Goal: Ask a question

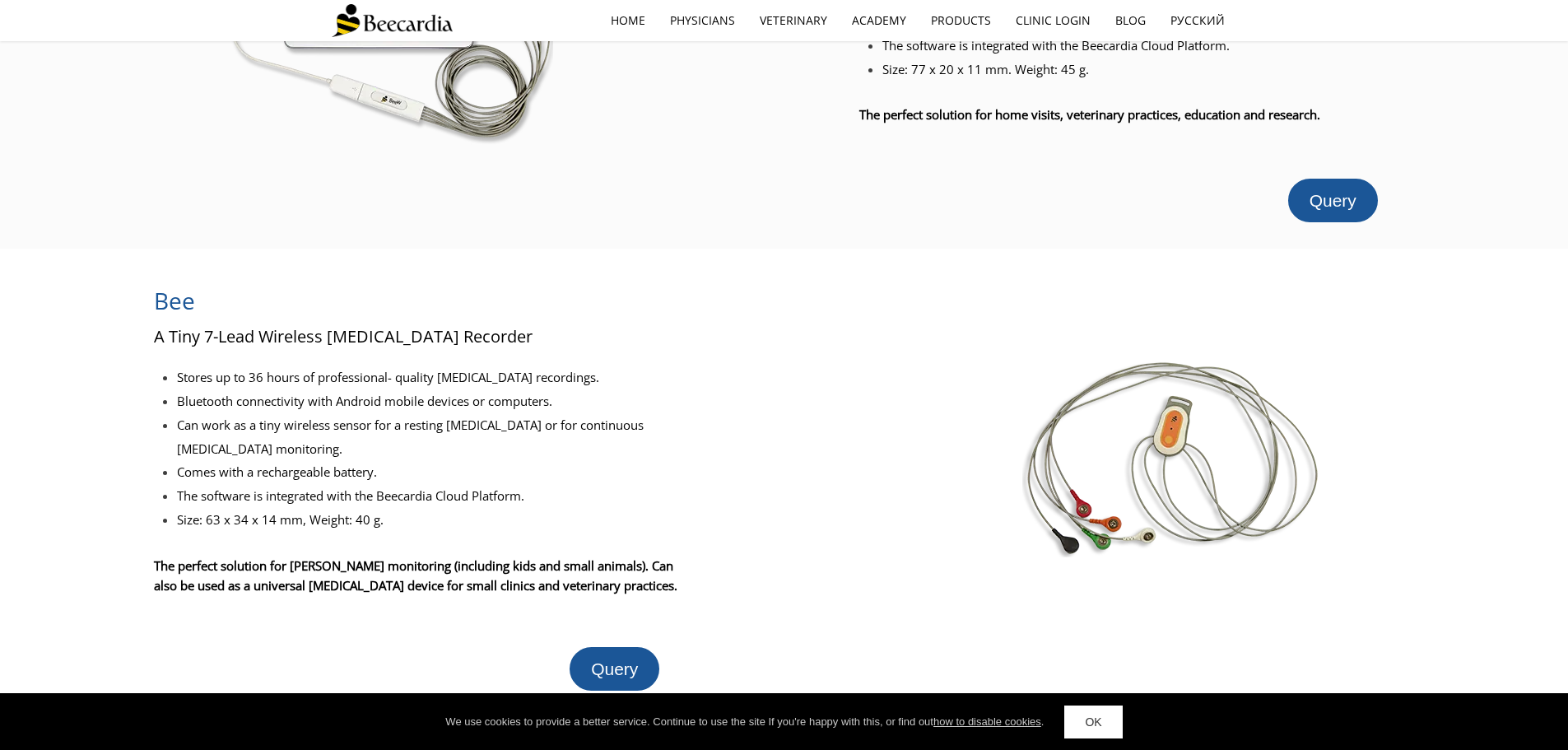
scroll to position [247, 0]
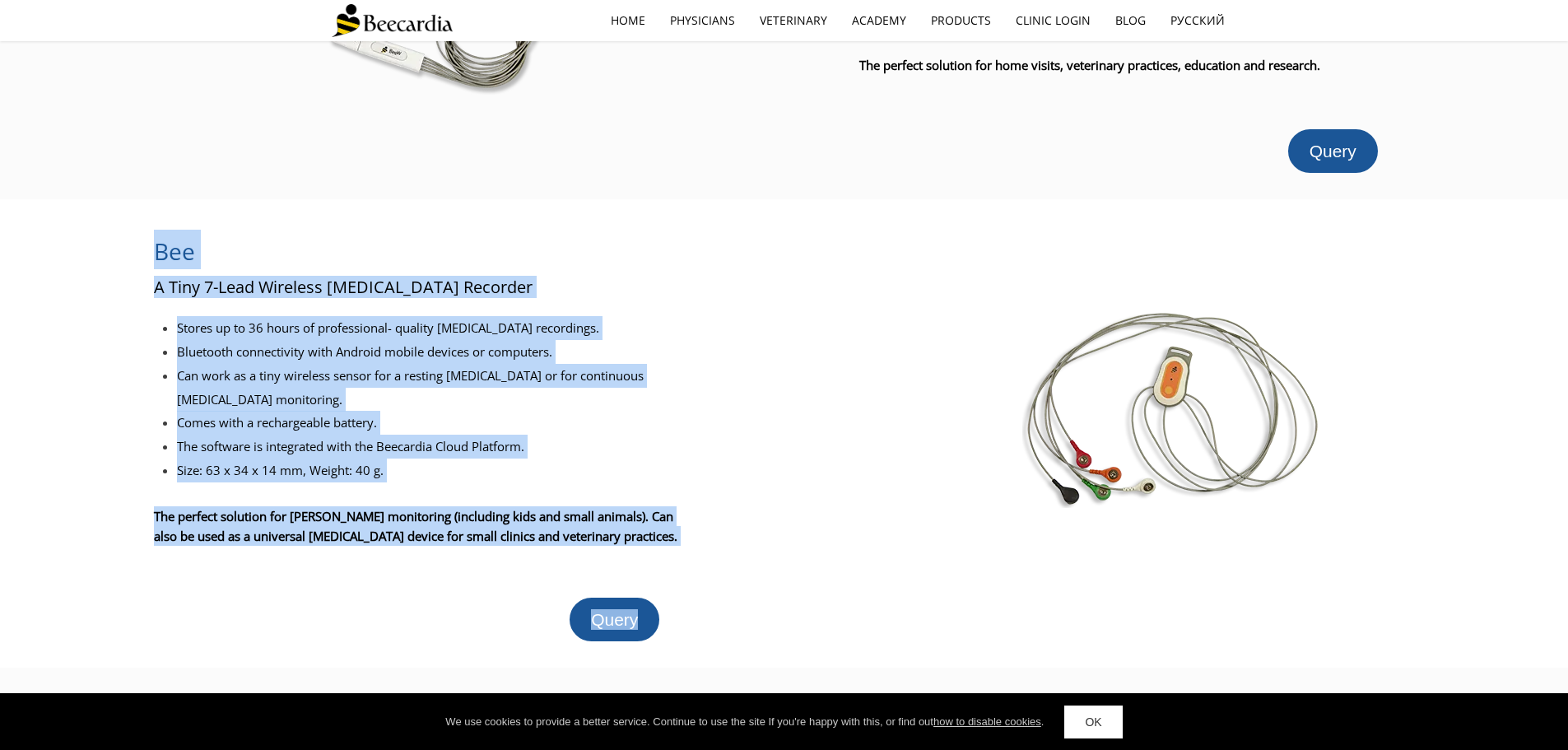
drag, startPoint x: 142, startPoint y: 237, endPoint x: 708, endPoint y: 473, distance: 613.2
click at [708, 473] on div "Bee A Tiny 7-Lead Wireless ECG Recorder Stores up to 36 hours of professional- …" at bounding box center [784, 433] width 1568 height 416
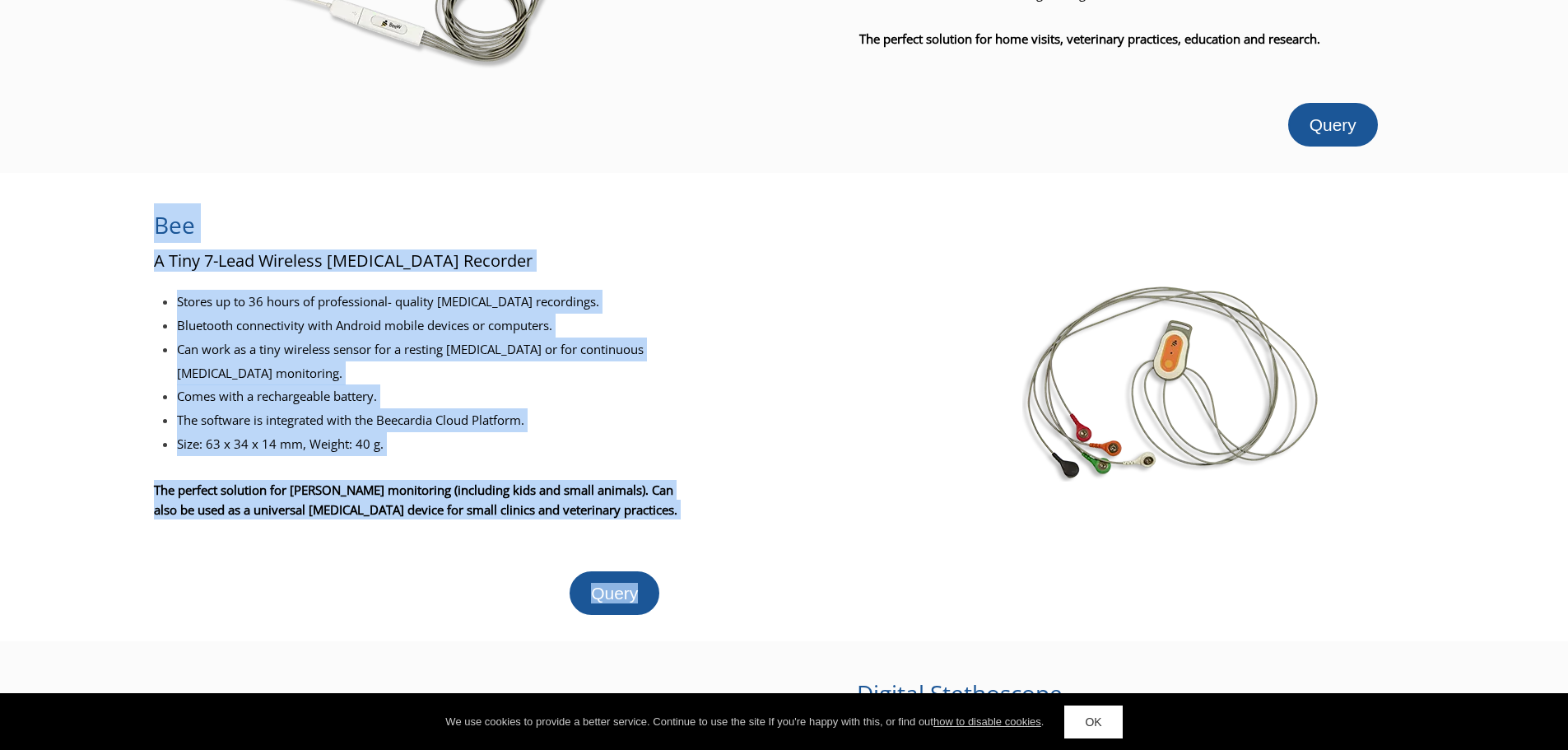
scroll to position [411, 0]
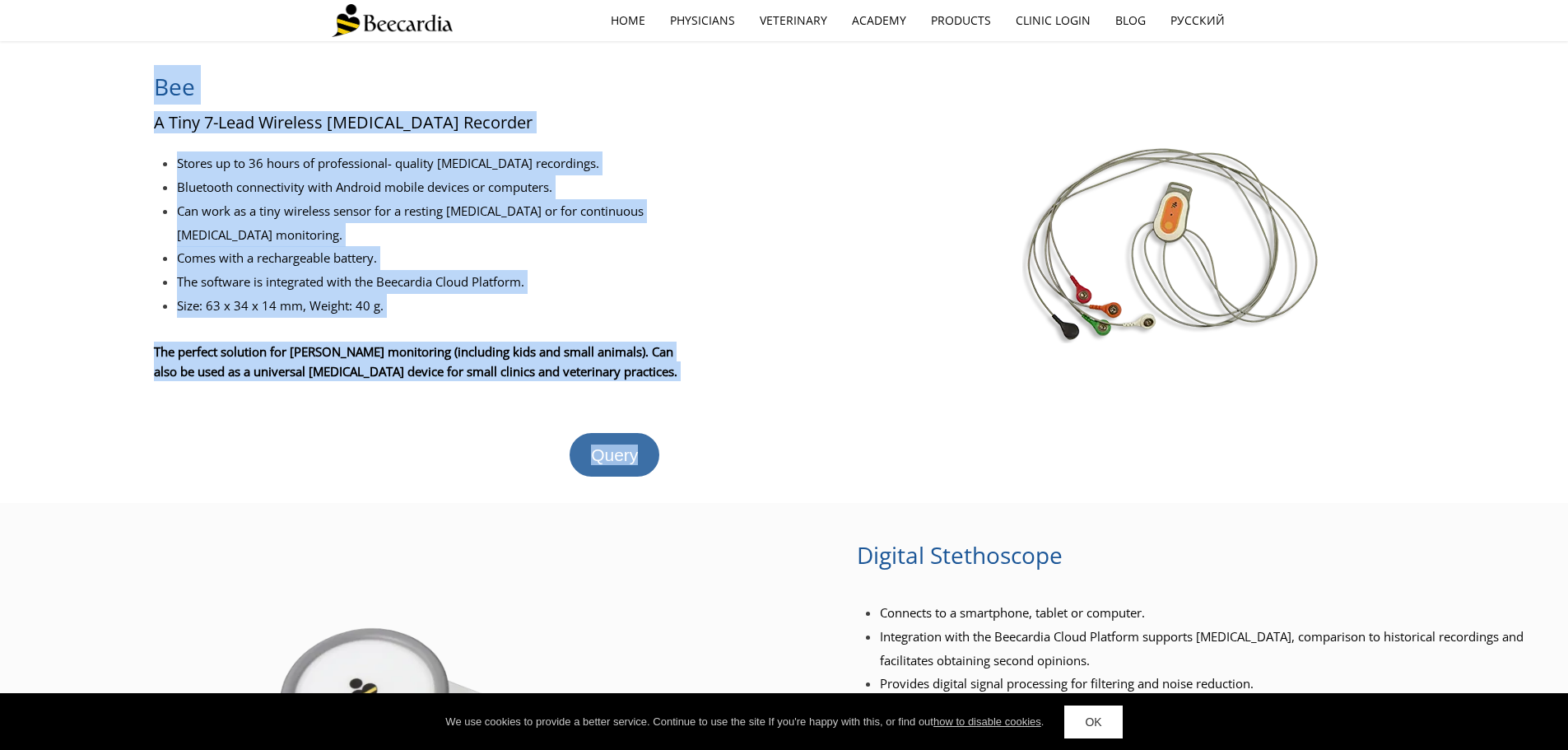
click at [635, 445] on span "Query" at bounding box center [615, 455] width 47 height 19
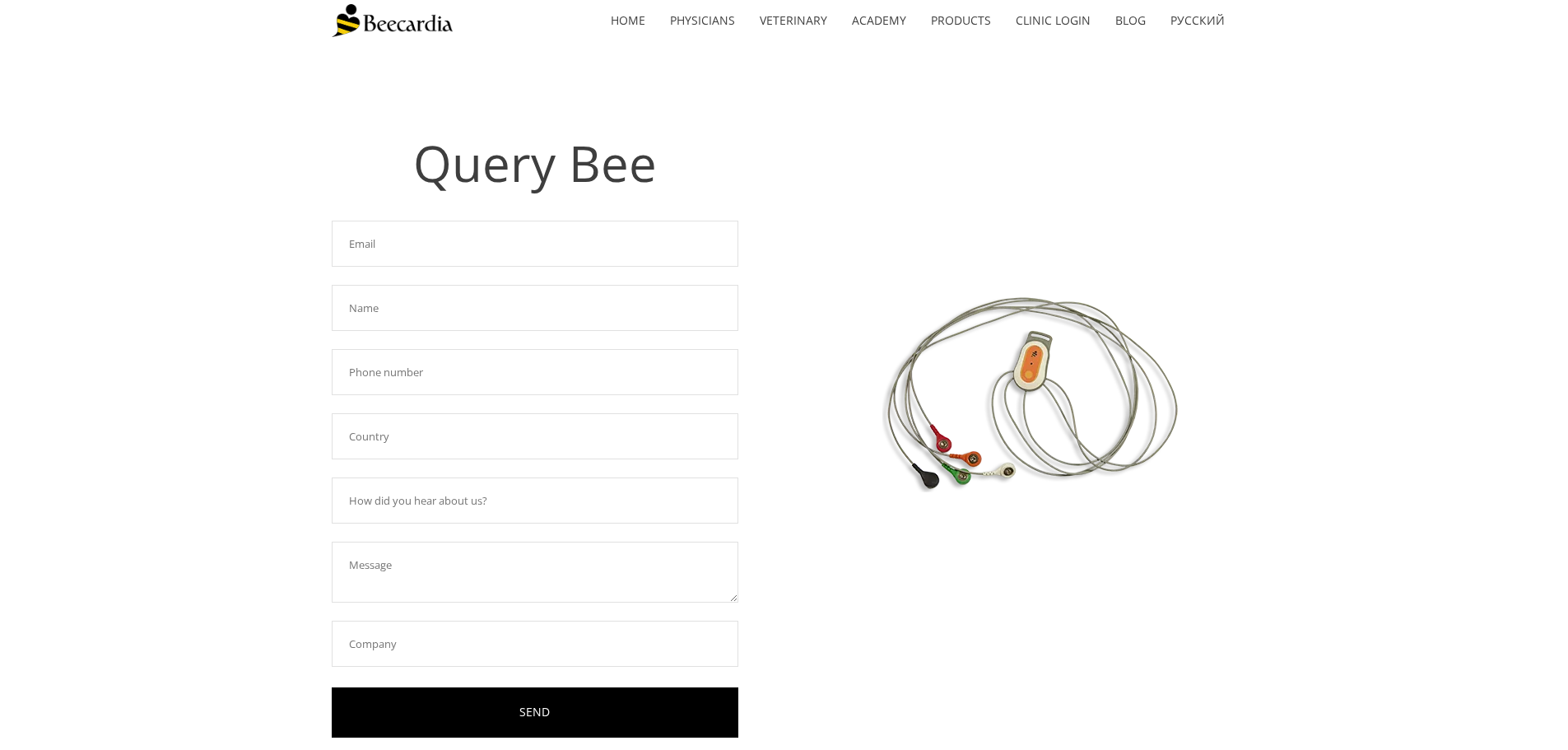
click at [529, 256] on input "text" at bounding box center [535, 243] width 406 height 46
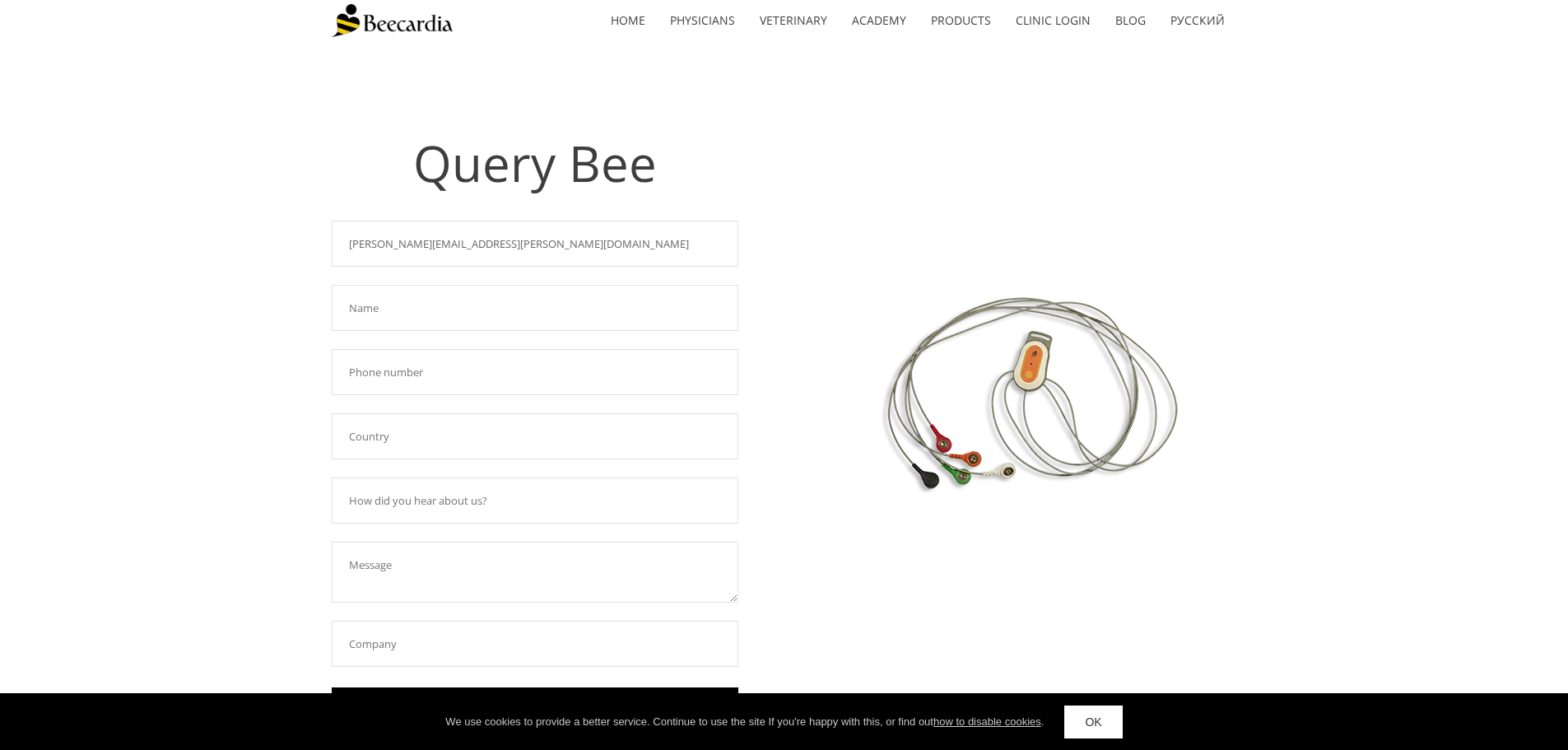
type input "naomi.hansen@sashvets.com"
click at [455, 324] on input "text" at bounding box center [535, 308] width 406 height 46
type input "naomi"
click at [404, 371] on input "text" at bounding box center [535, 372] width 406 height 46
type input "54537555"
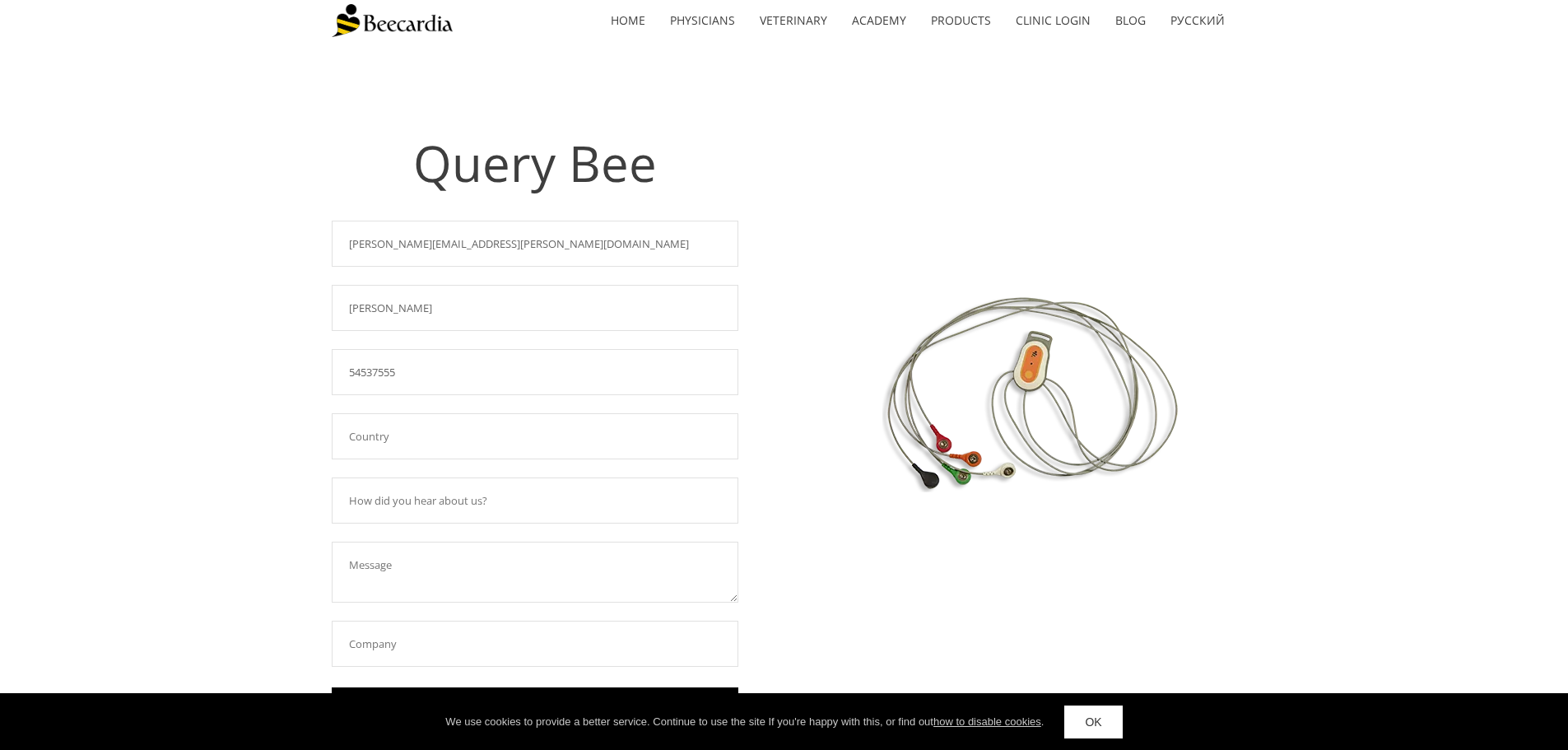
click at [390, 431] on input "text" at bounding box center [535, 436] width 406 height 46
type input "Australia"
click at [460, 361] on input "54537555" at bounding box center [535, 372] width 406 height 46
click at [346, 372] on input "54537555" at bounding box center [535, 372] width 406 height 46
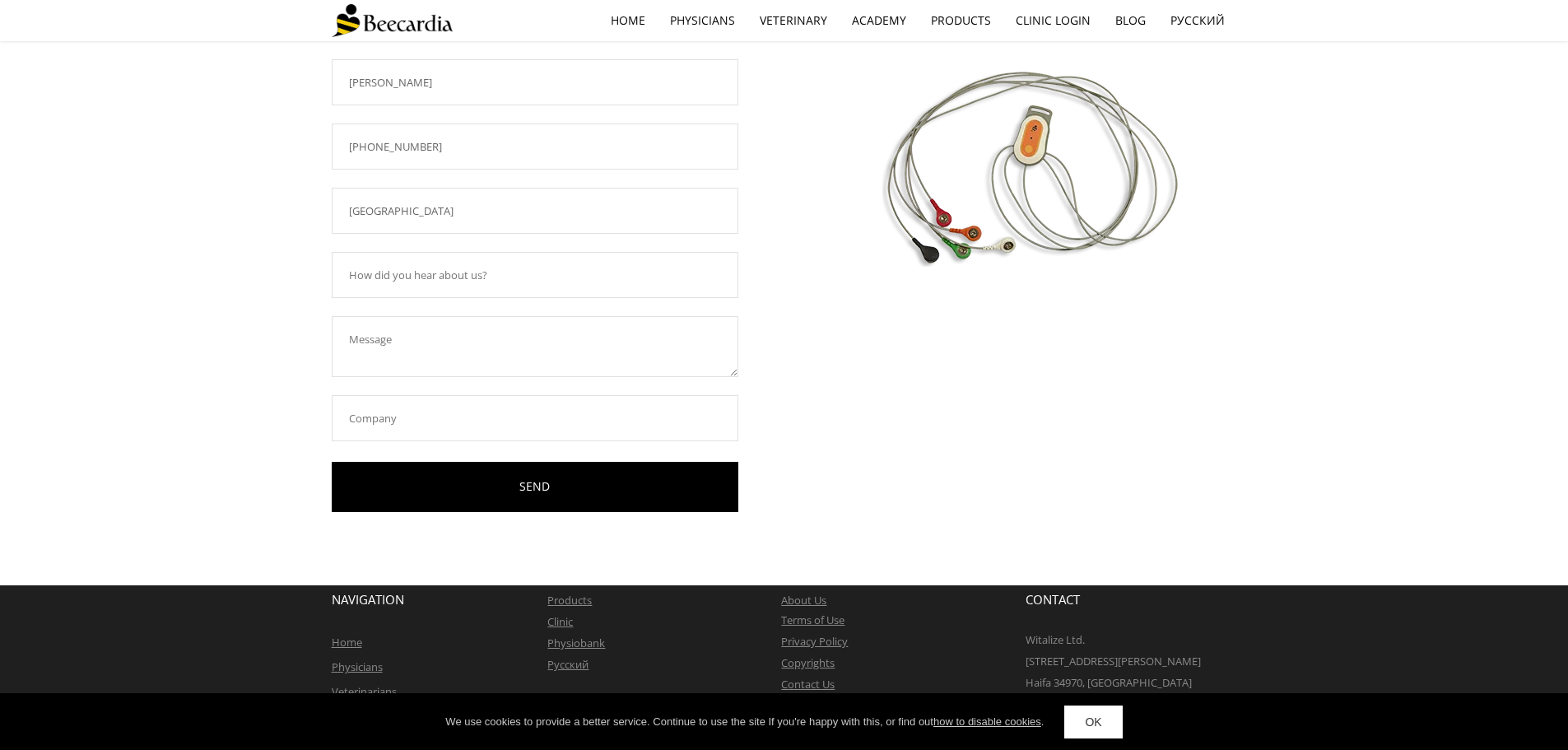
scroll to position [243, 0]
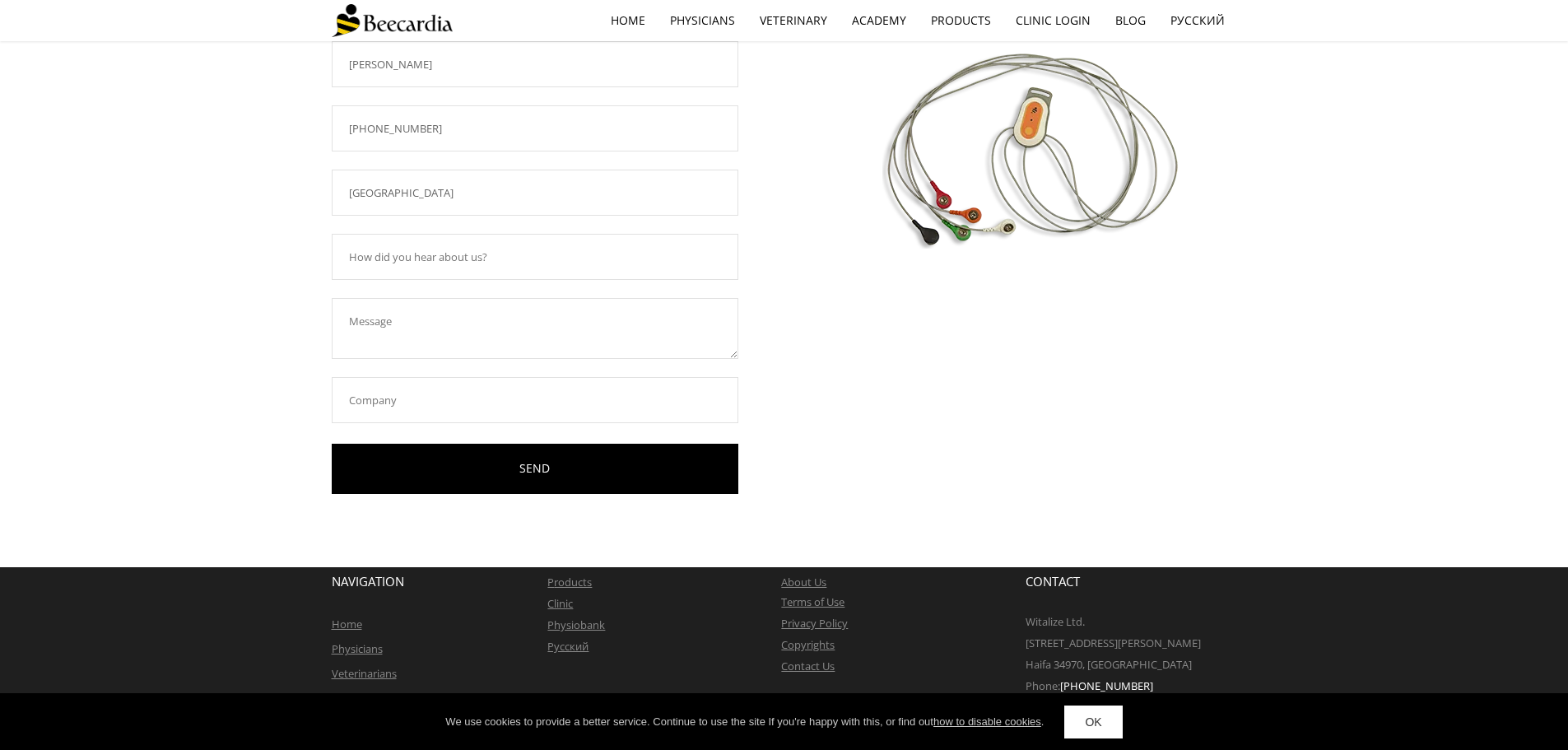
type input "(+617) 54537555"
click at [480, 263] on input "text" at bounding box center [535, 257] width 406 height 46
type input "we have a unit"
click at [411, 314] on textarea at bounding box center [535, 328] width 406 height 61
type textarea "what is the cost of the wireless leads?"
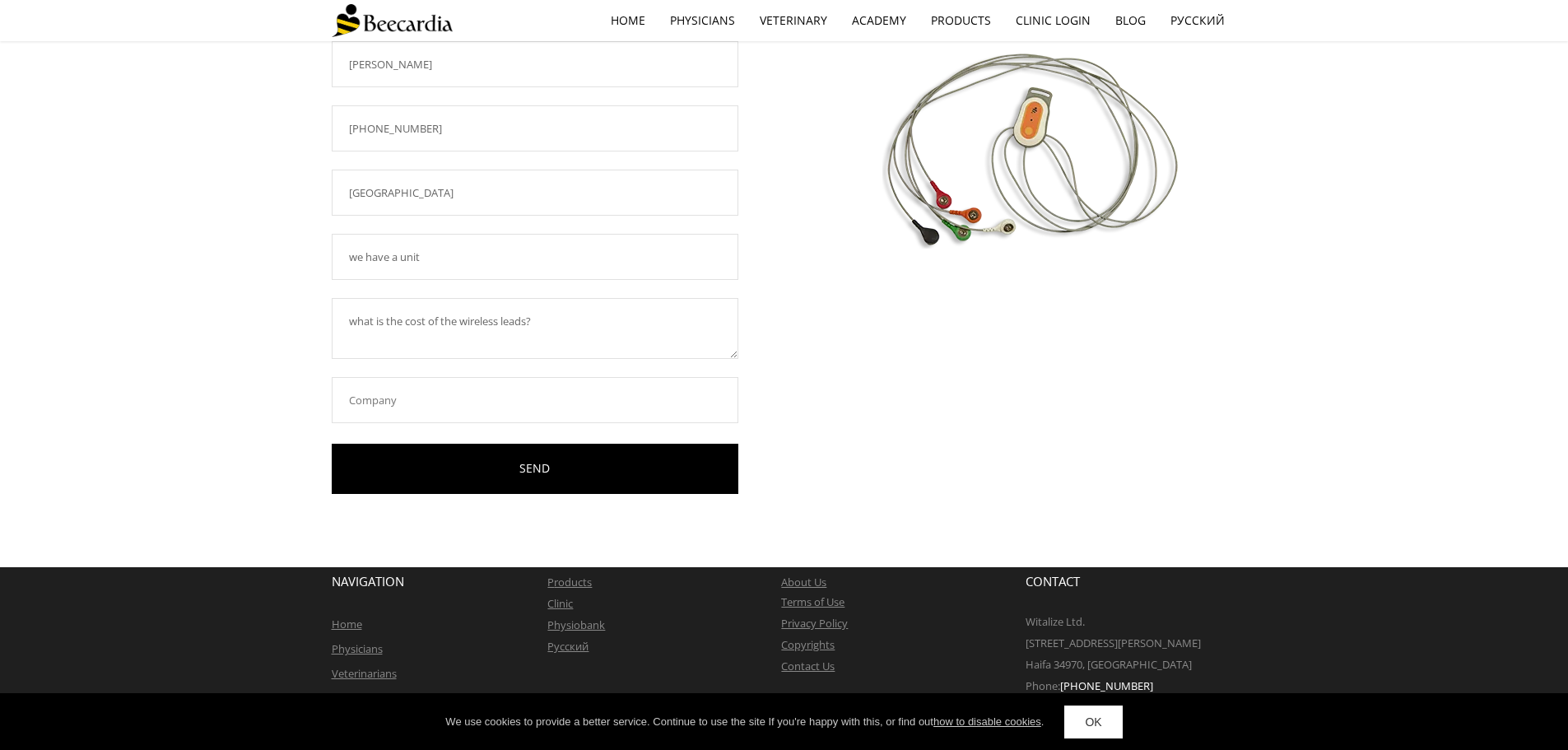
click at [574, 385] on input "text" at bounding box center [535, 400] width 406 height 46
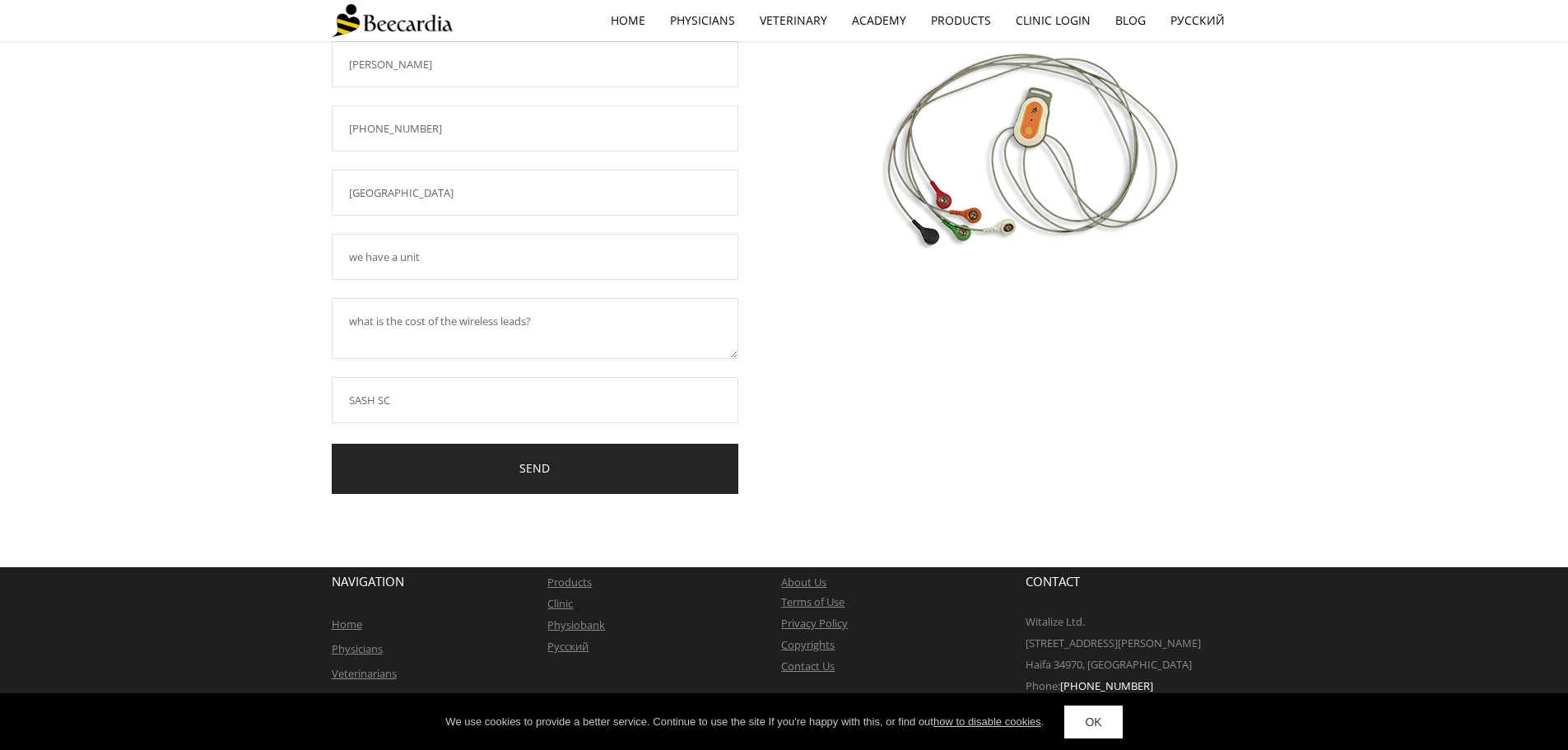
type input "SASH SC"
click at [568, 464] on link "SEND" at bounding box center [535, 468] width 406 height 50
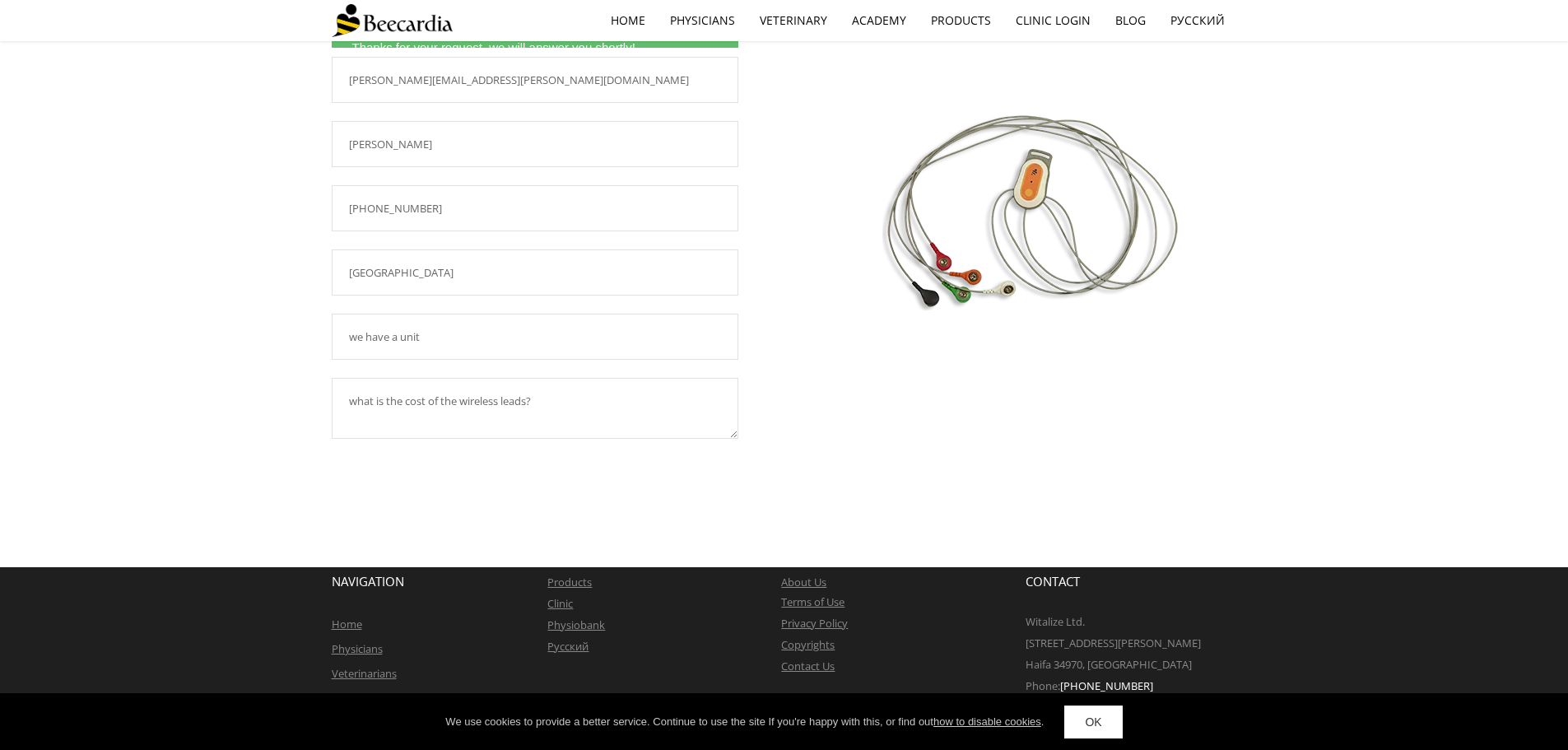
scroll to position [182, 0]
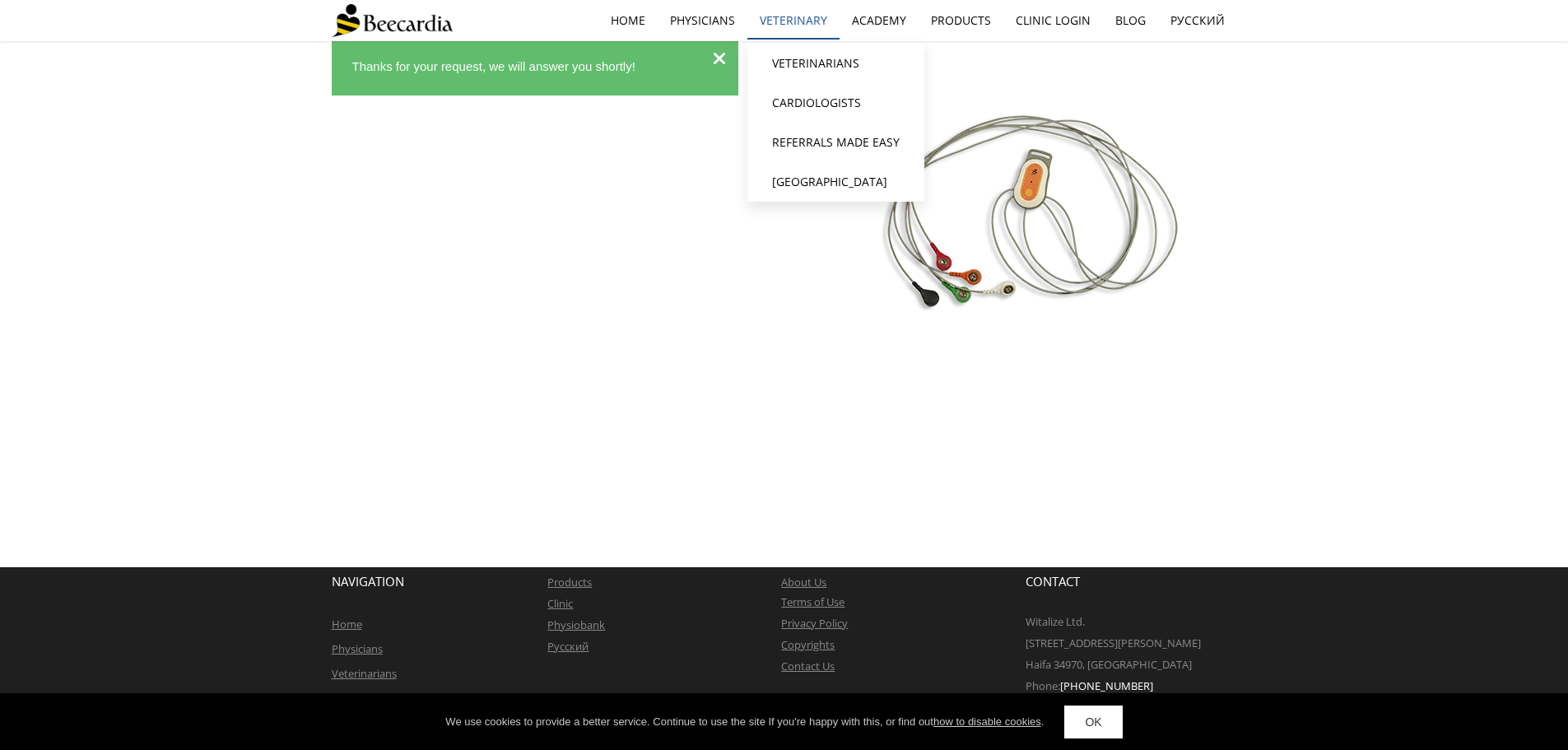
click at [799, 23] on link "Veterinary" at bounding box center [793, 21] width 92 height 38
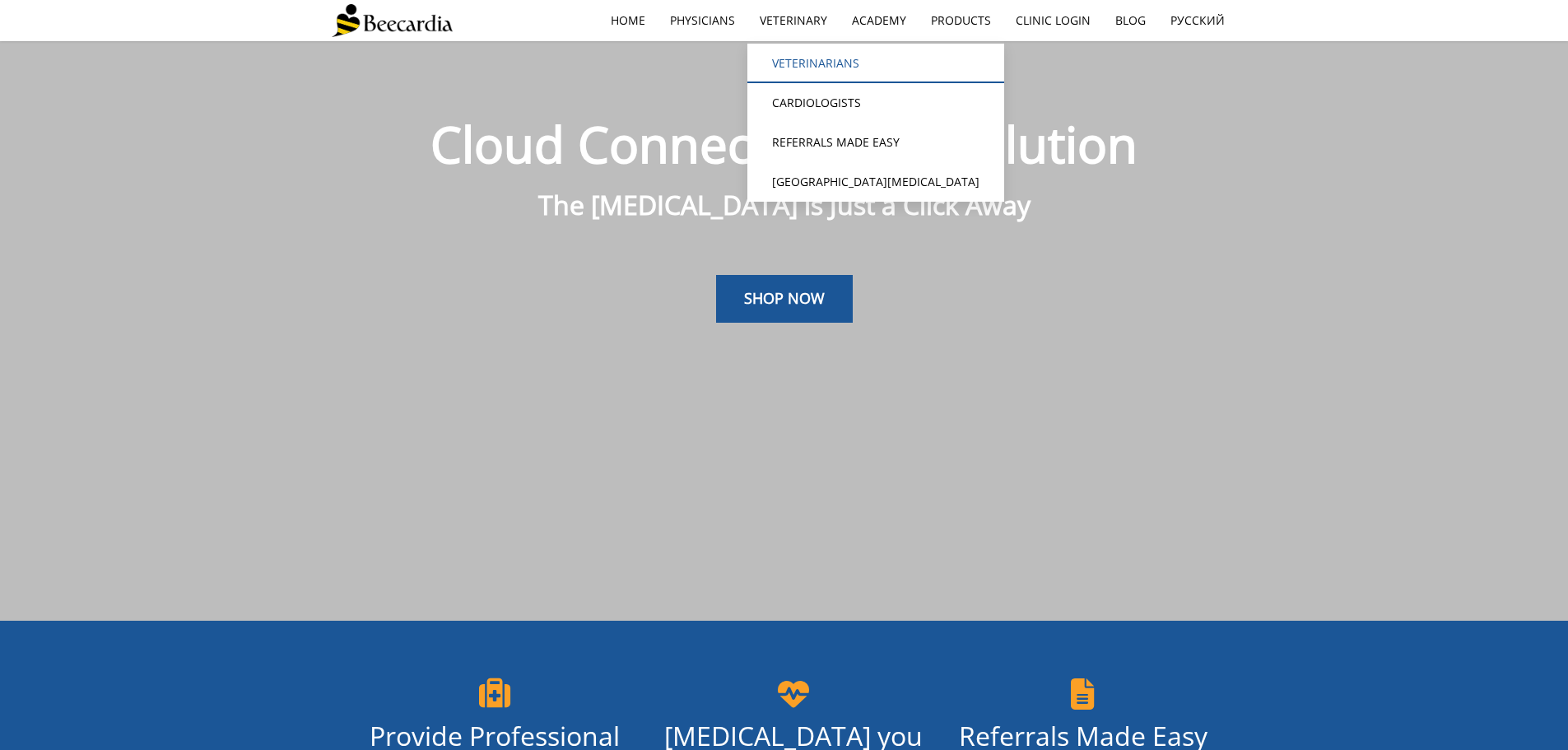
scroll to position [42, 0]
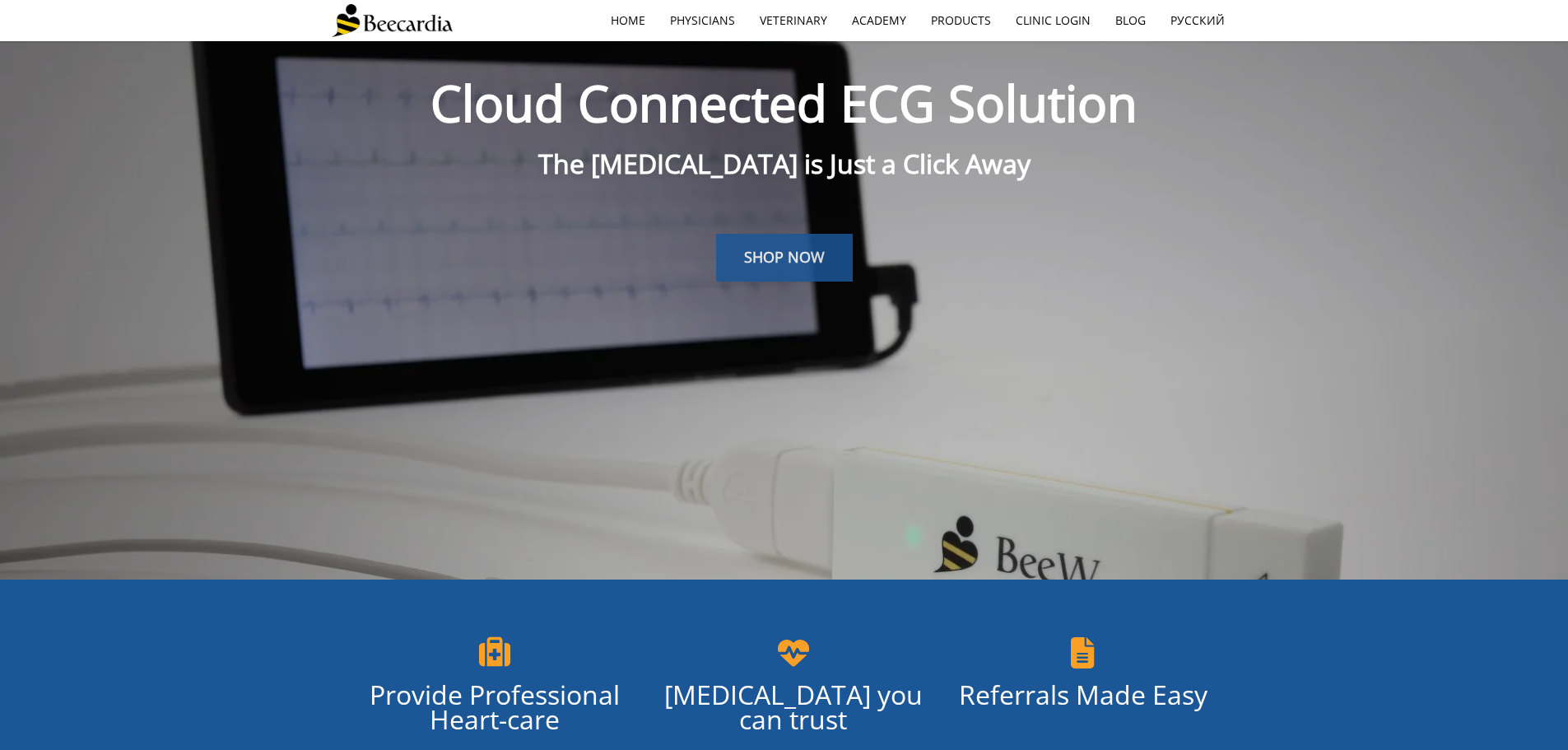
click at [799, 258] on span "SHOP NOW" at bounding box center [784, 257] width 81 height 20
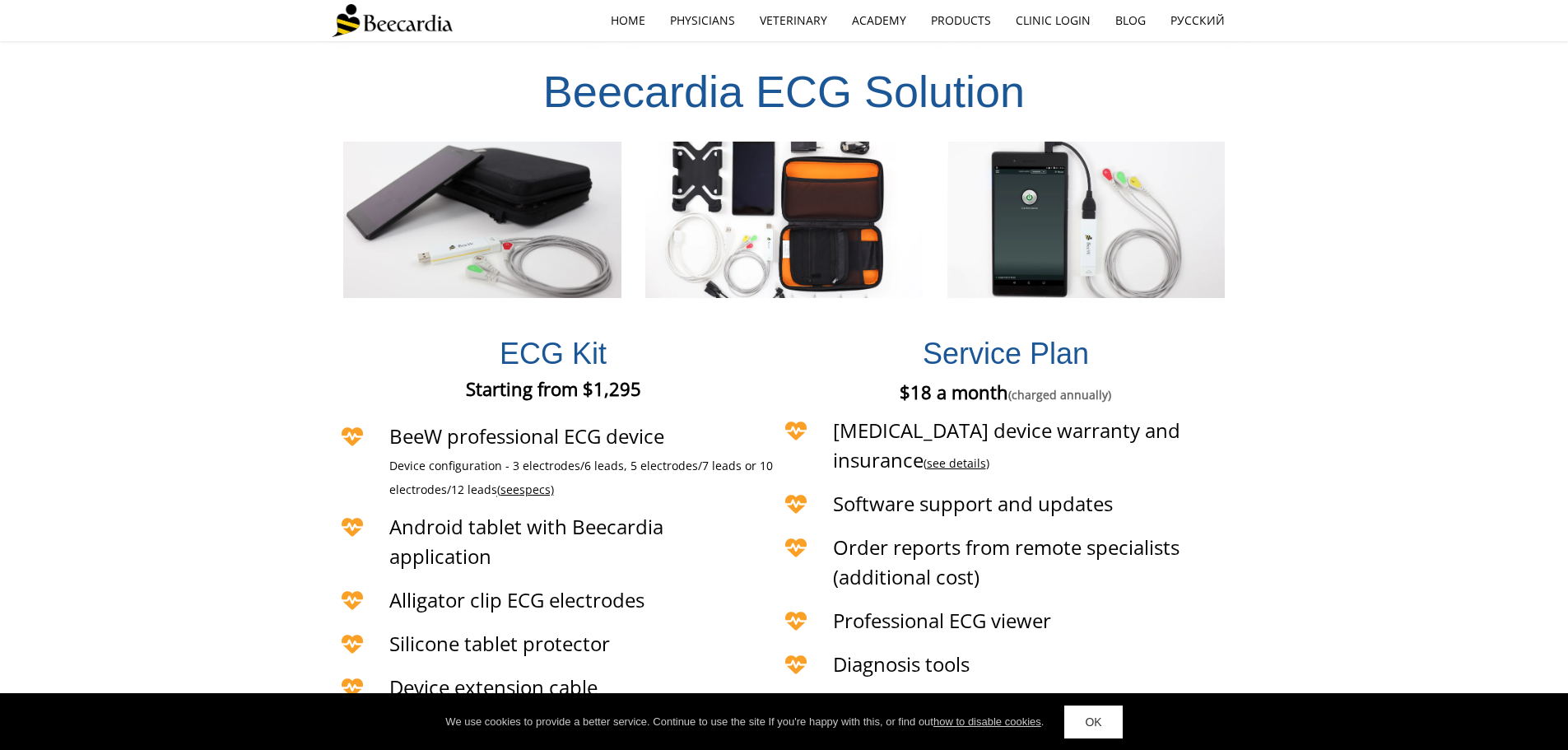
scroll to position [3924, 0]
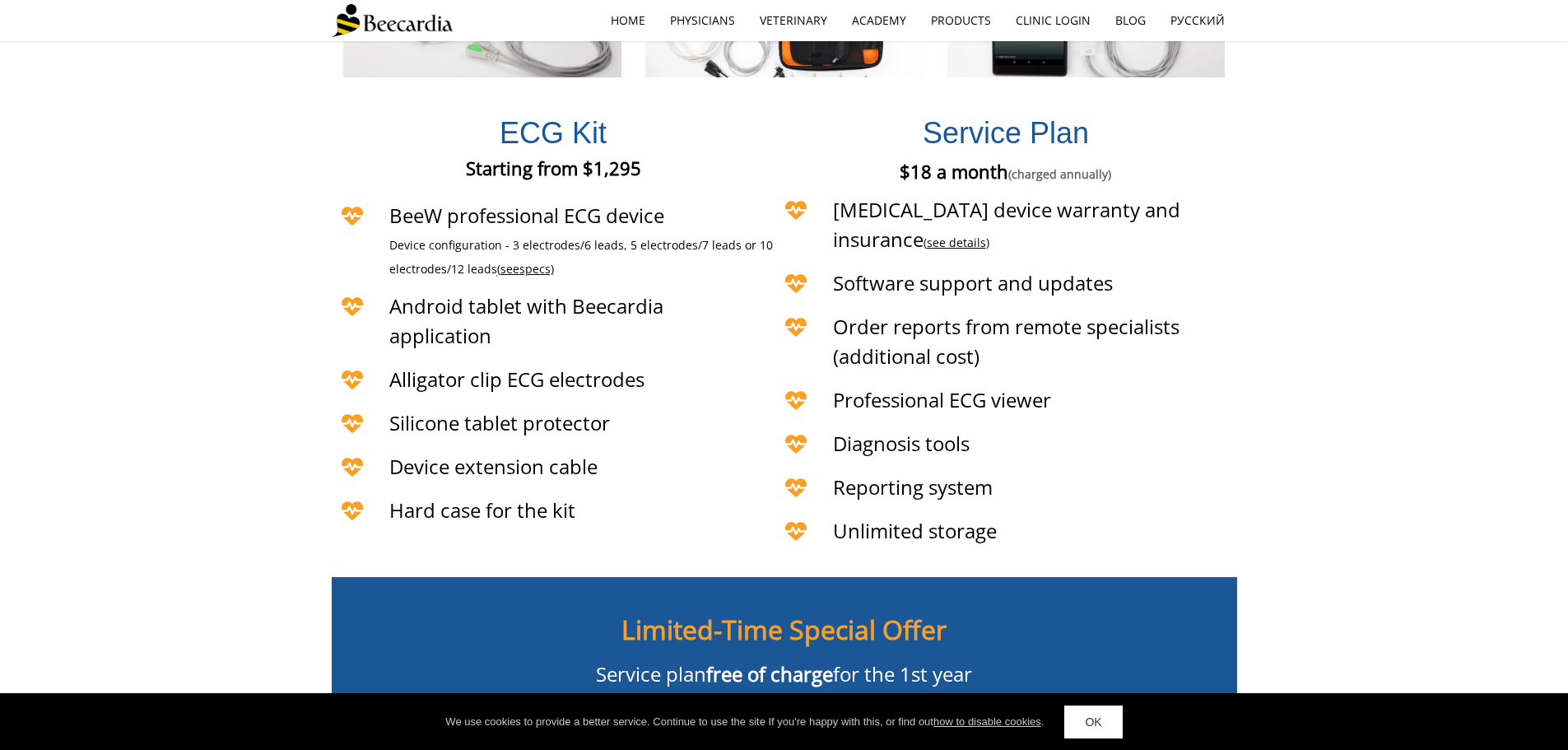
click at [986, 235] on link "see details" at bounding box center [956, 242] width 59 height 16
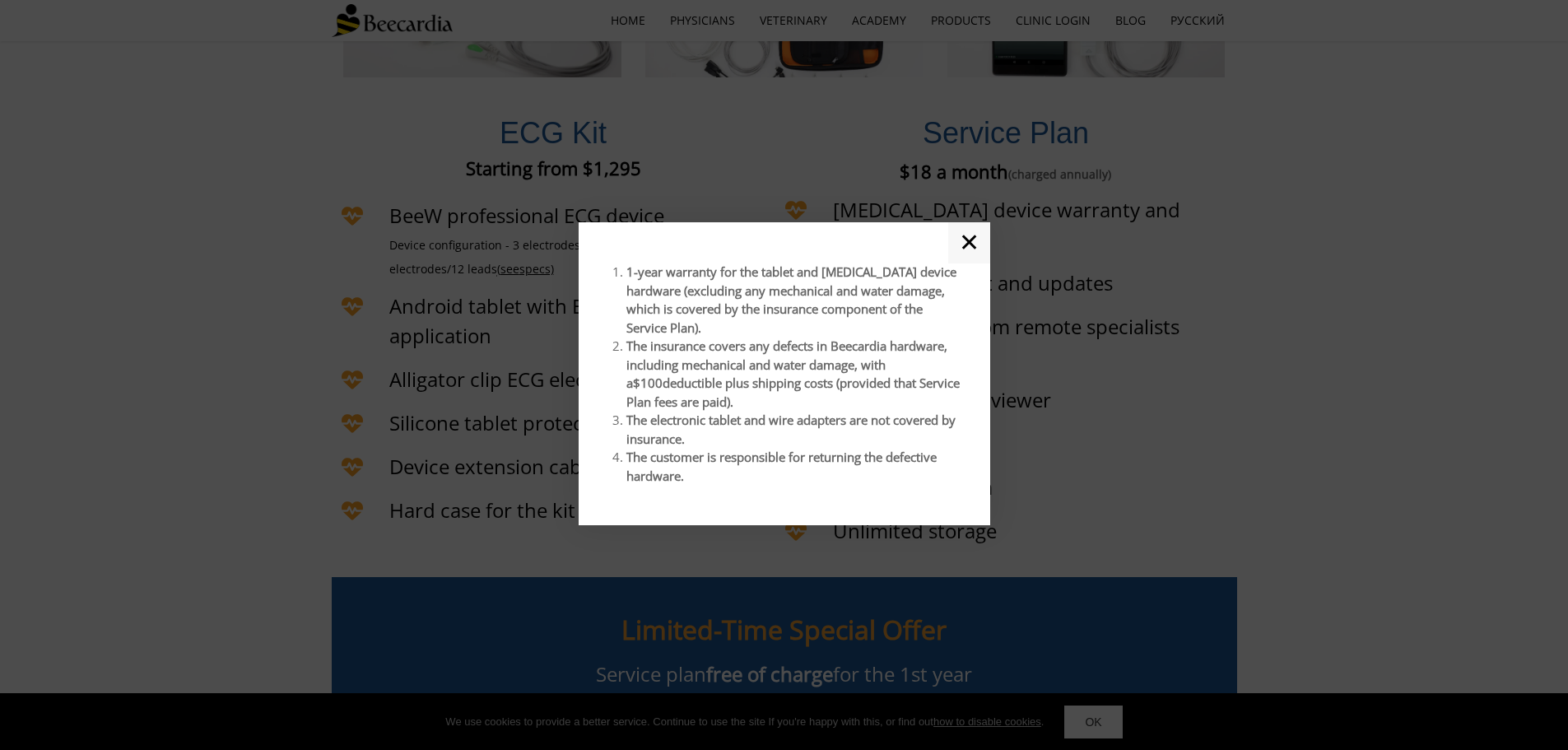
click at [968, 249] on link "✕" at bounding box center [968, 243] width 42 height 42
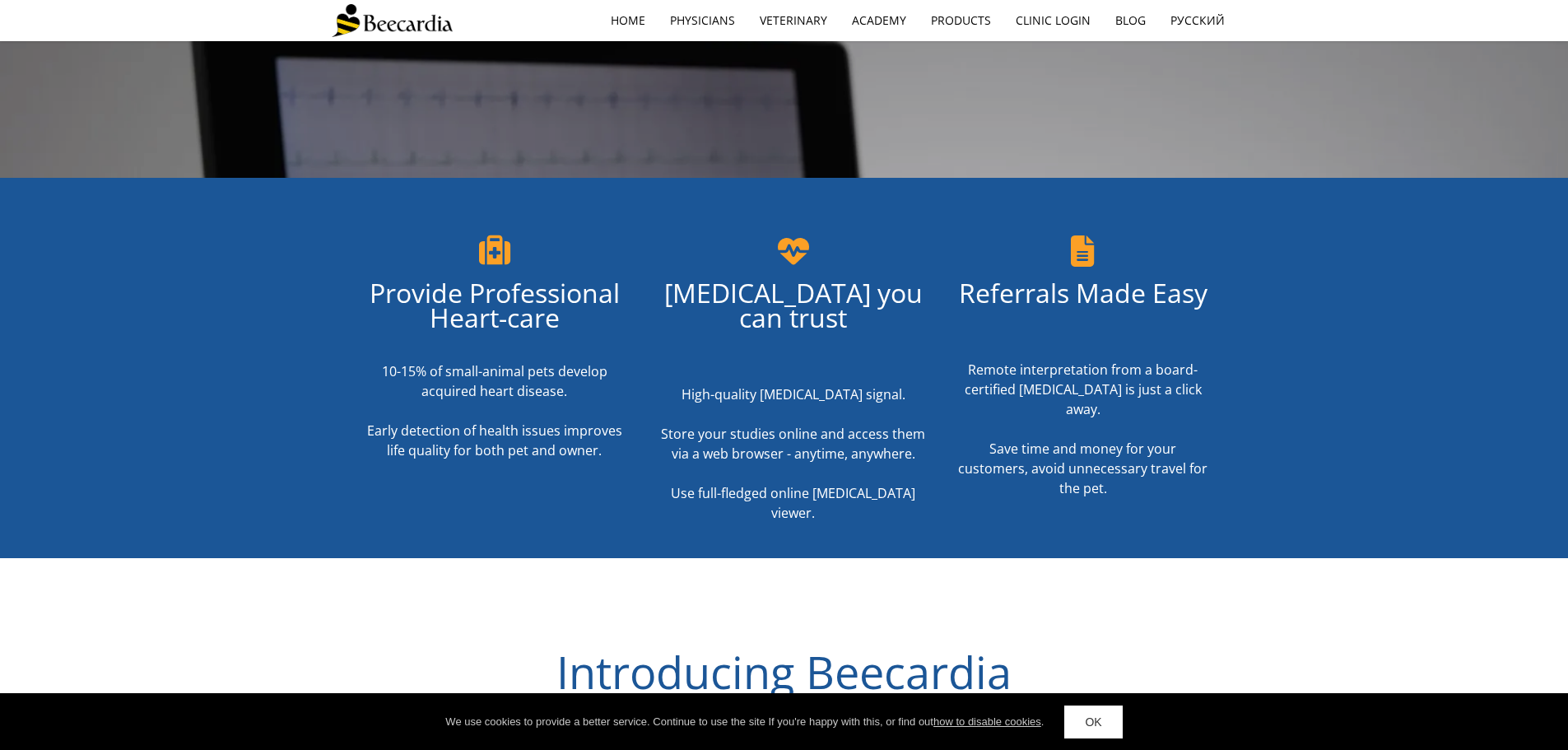
scroll to position [82, 0]
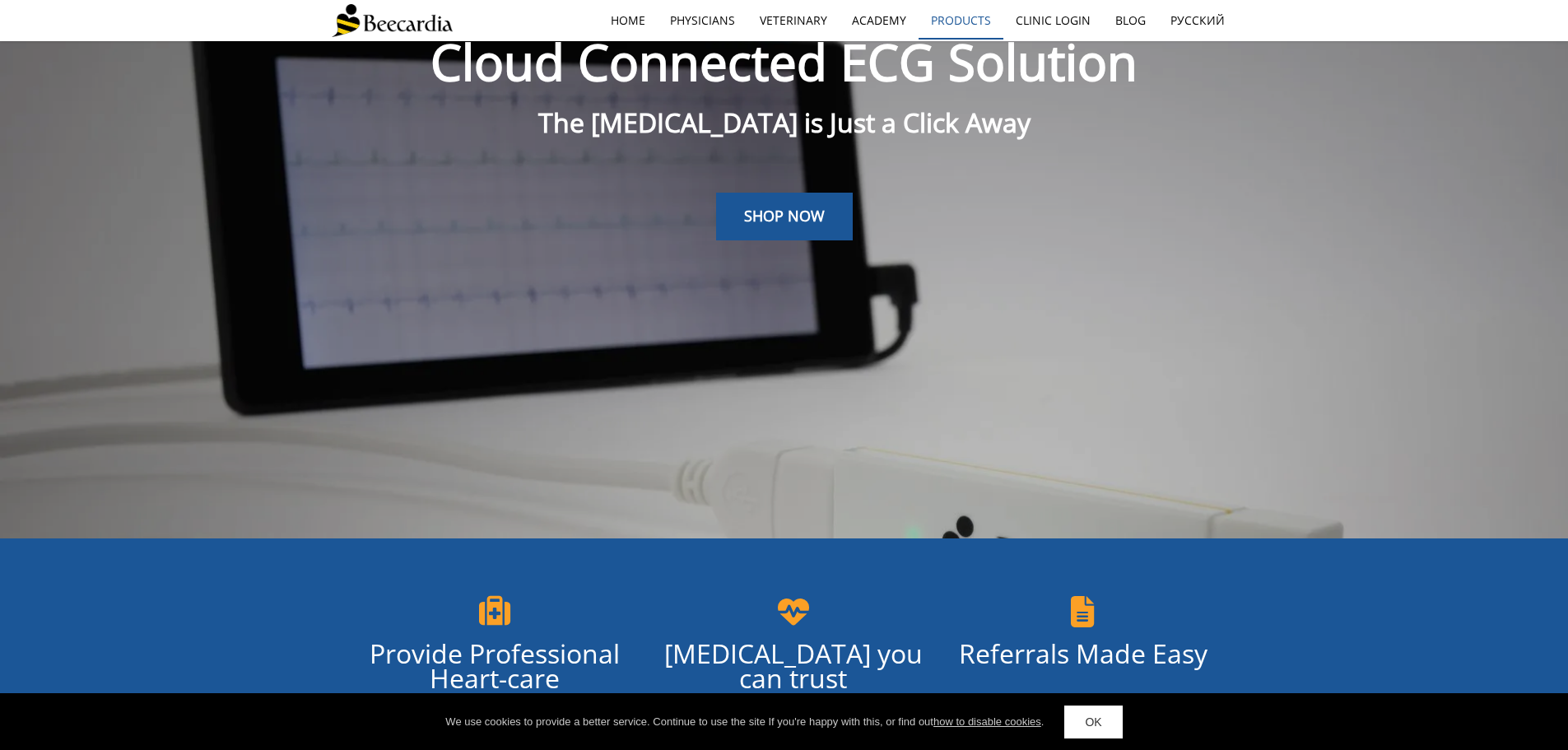
click at [982, 17] on link "Products" at bounding box center [961, 21] width 85 height 38
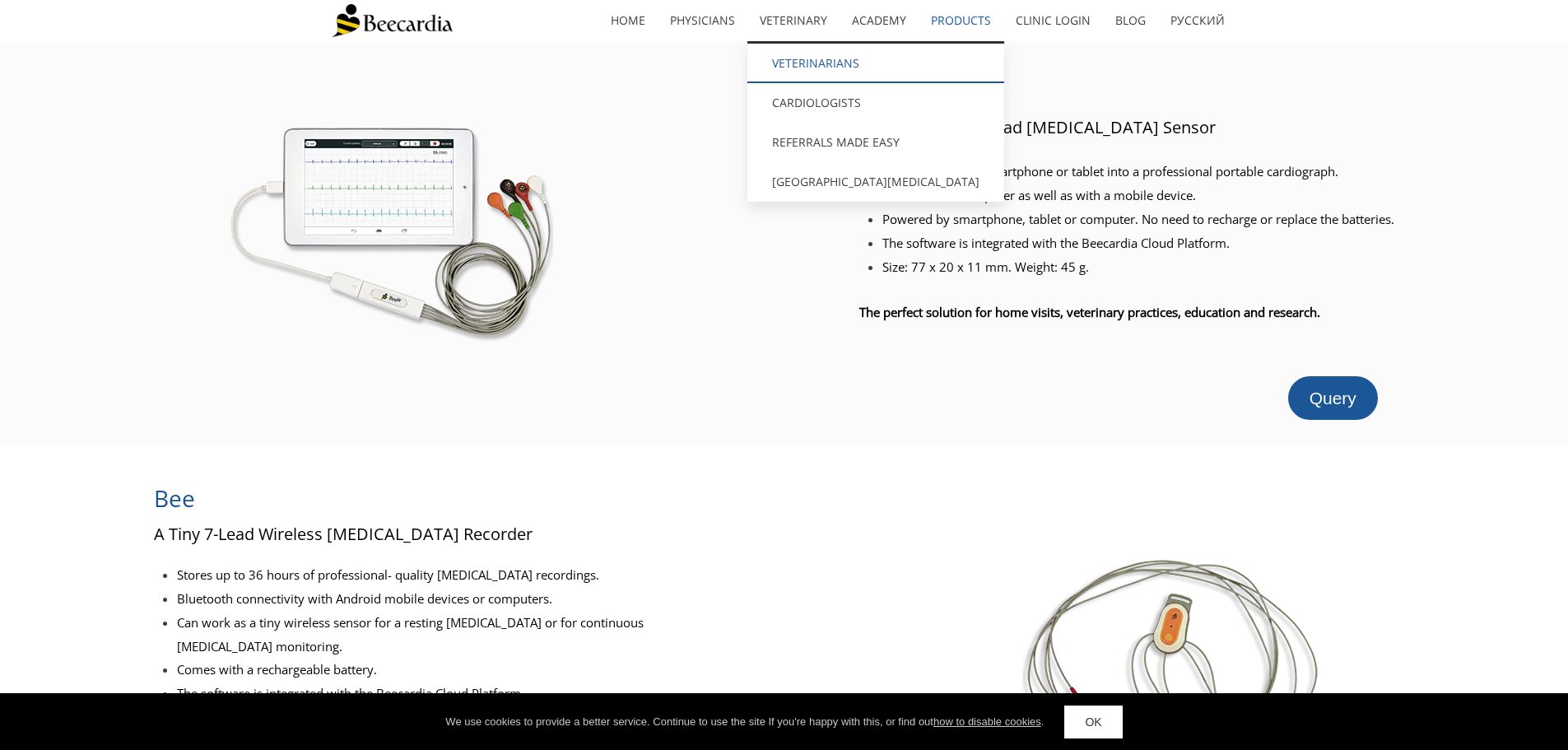
click at [814, 57] on link "Veterinarians" at bounding box center [875, 63] width 256 height 40
